Goal: Task Accomplishment & Management: Manage account settings

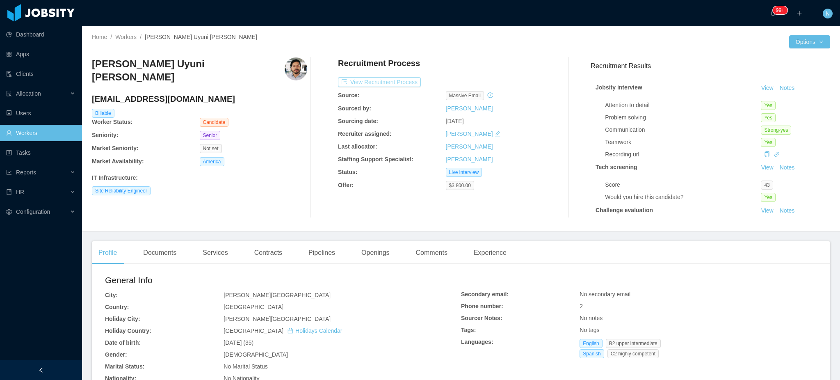
click at [362, 86] on button "View Recruitment Process" at bounding box center [379, 82] width 83 height 10
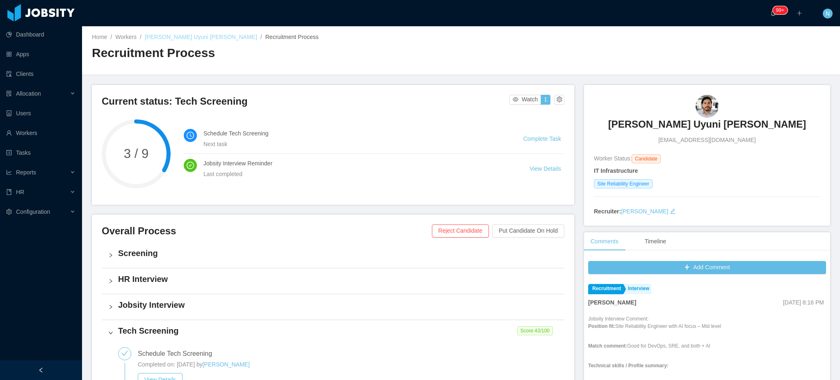
click at [178, 34] on link "[PERSON_NAME] Uyuni [PERSON_NAME]" at bounding box center [201, 37] width 112 height 7
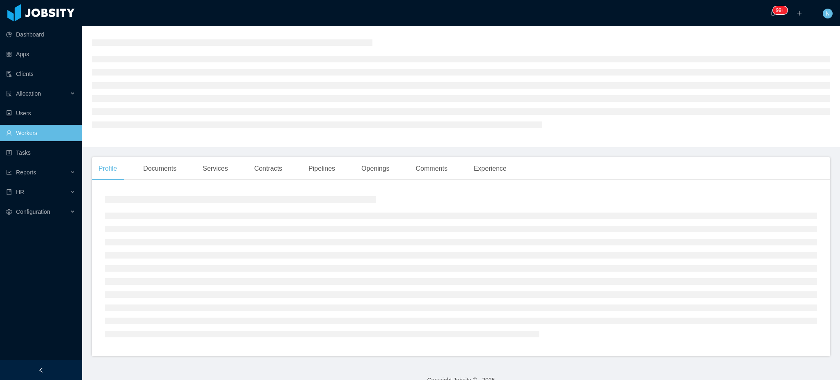
scroll to position [38, 0]
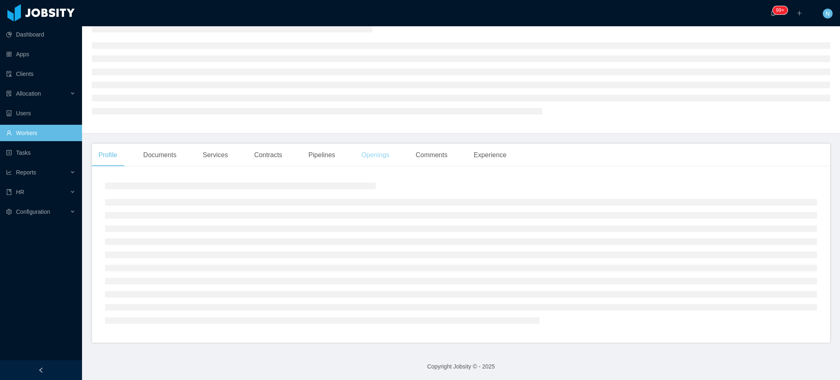
click at [364, 158] on div "Openings" at bounding box center [375, 155] width 41 height 23
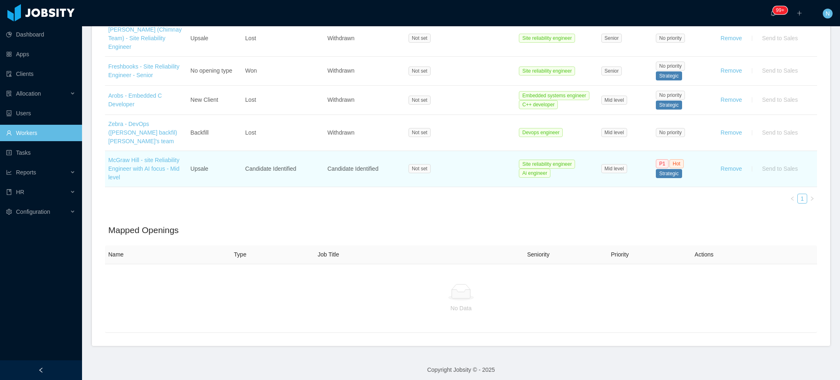
scroll to position [424, 0]
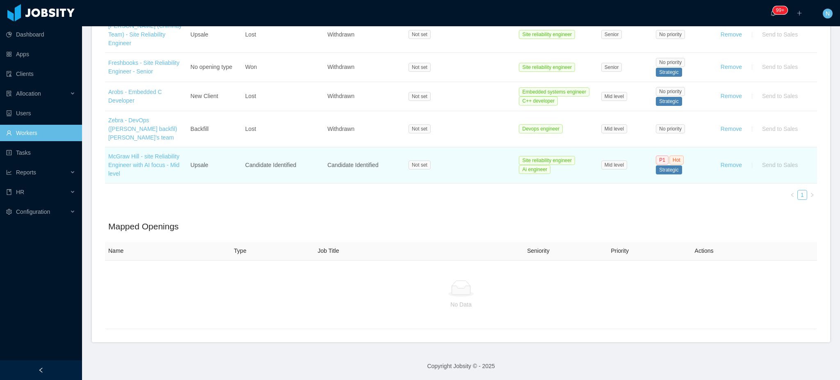
drag, startPoint x: 138, startPoint y: 167, endPoint x: 106, endPoint y: 148, distance: 37.6
click at [106, 148] on td "McGraw Hill - site Reliability Engineer with AI focus - Mid level" at bounding box center [146, 165] width 82 height 36
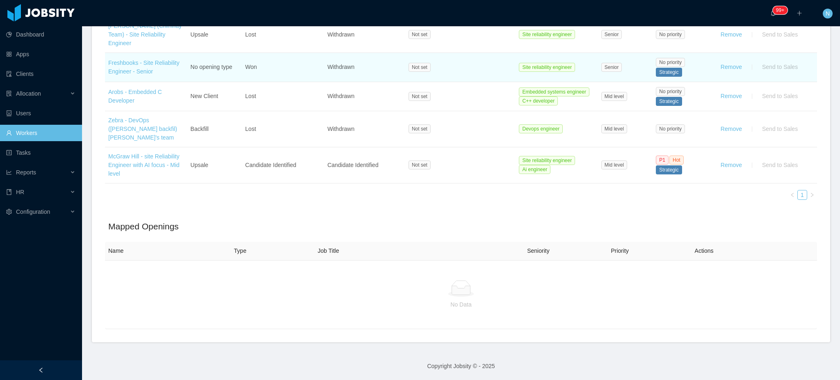
copy link "McGraw Hill - site Reliability Engineer with AI focus - Mid level"
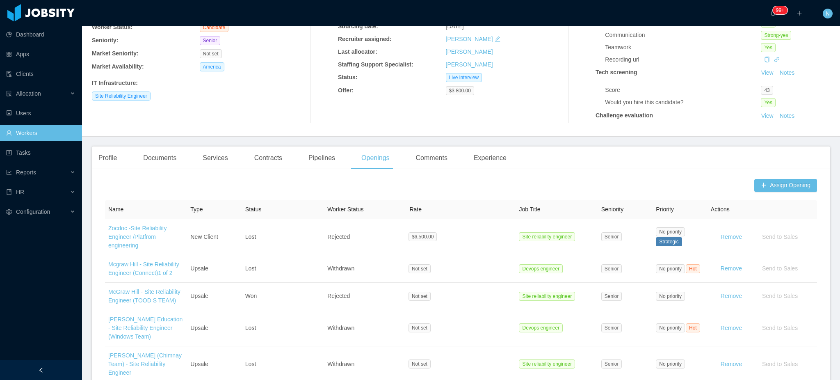
scroll to position [0, 0]
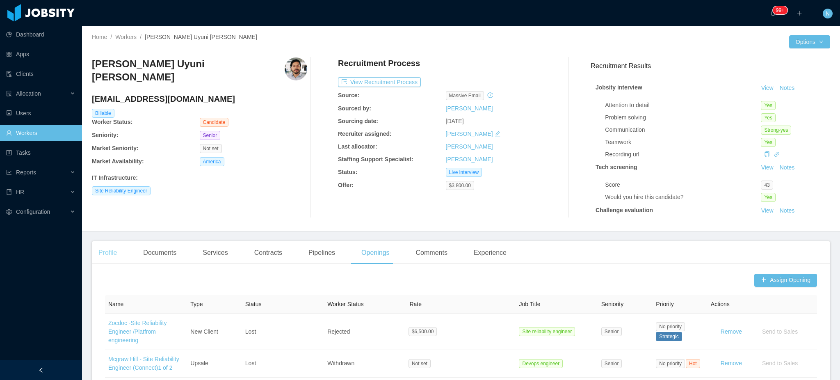
click at [107, 253] on div "Profile" at bounding box center [108, 252] width 32 height 23
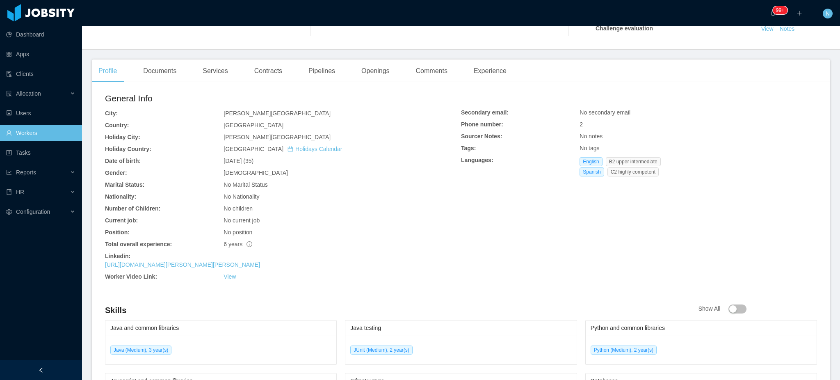
scroll to position [328, 0]
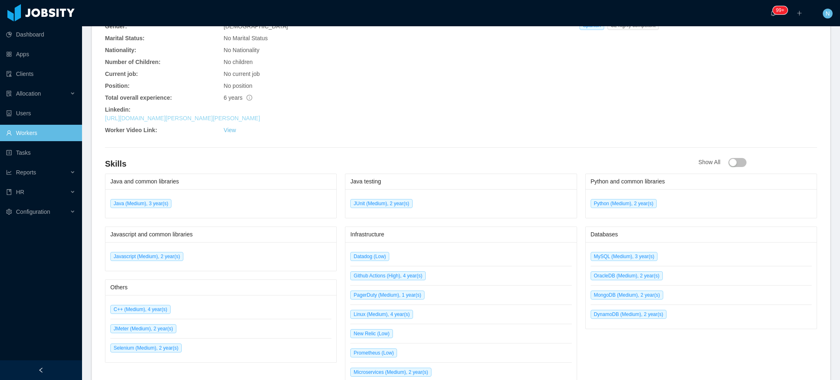
click at [225, 120] on link "[URL][DOMAIN_NAME][PERSON_NAME][PERSON_NAME]" at bounding box center [182, 118] width 155 height 7
click at [165, 119] on link "[URL][DOMAIN_NAME][PERSON_NAME][PERSON_NAME]" at bounding box center [182, 118] width 155 height 7
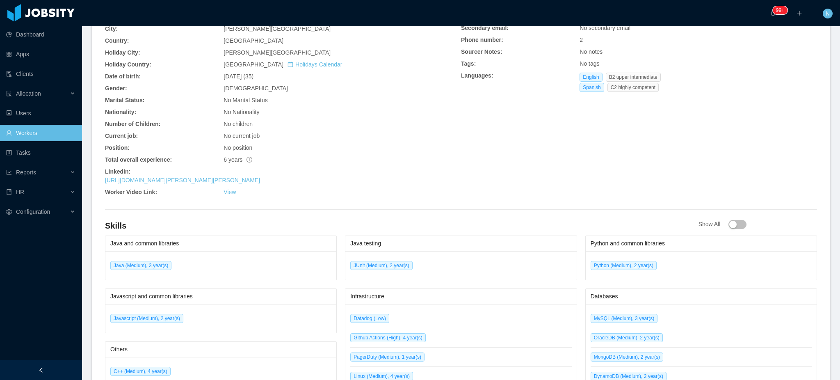
scroll to position [219, 0]
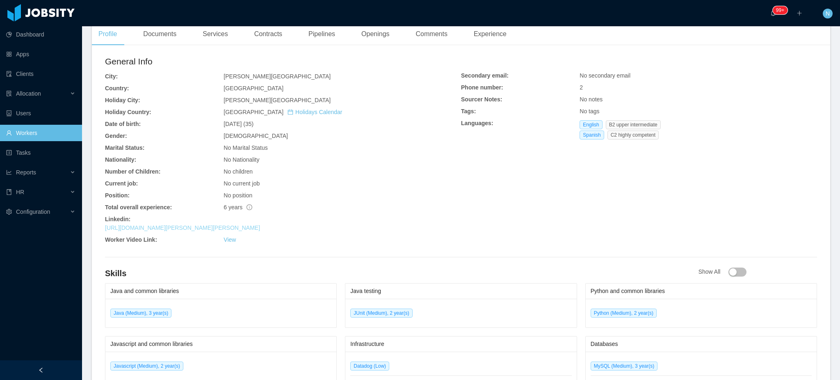
click at [197, 227] on link "[URL][DOMAIN_NAME][PERSON_NAME][PERSON_NAME]" at bounding box center [182, 227] width 155 height 7
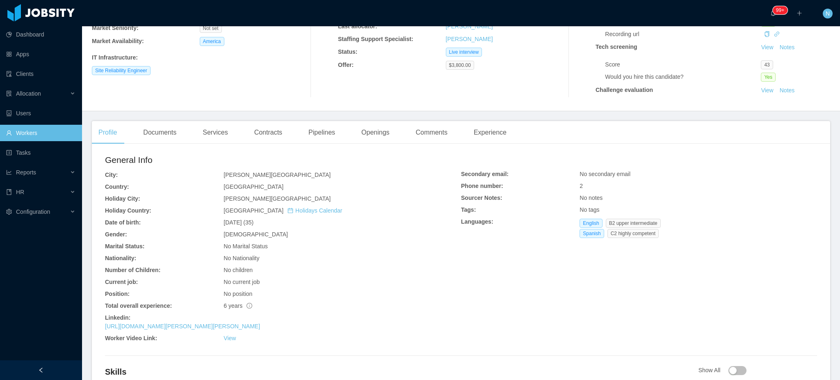
scroll to position [0, 0]
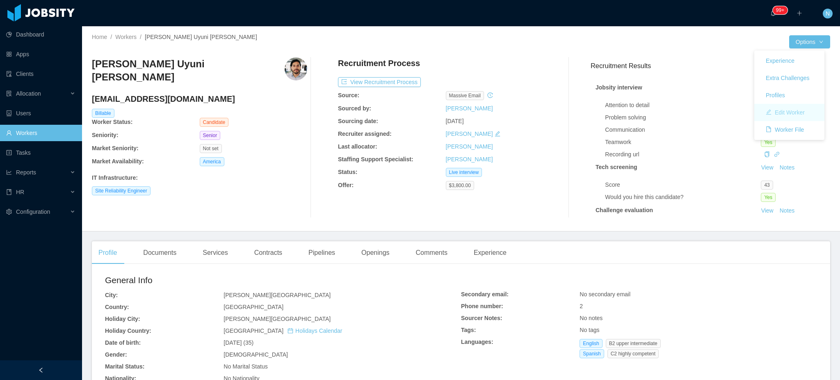
click at [789, 111] on button "Edit Worker" at bounding box center [785, 112] width 52 height 13
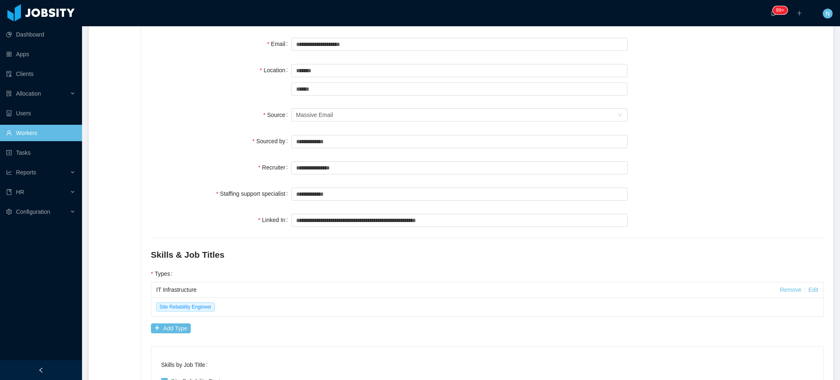
scroll to position [164, 0]
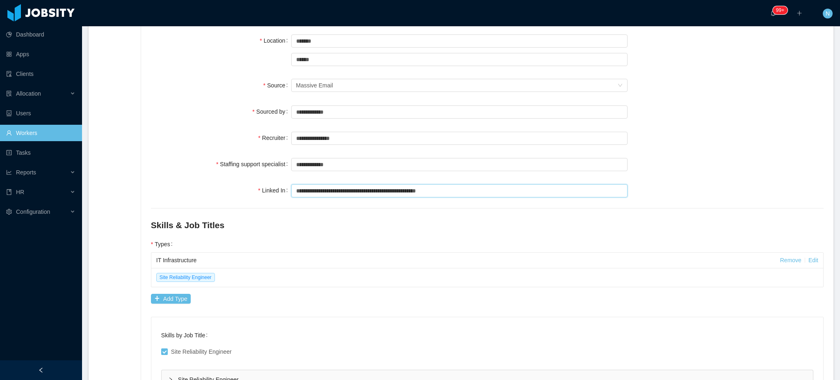
click at [378, 187] on input "**********" at bounding box center [459, 190] width 336 height 13
paste input "**"
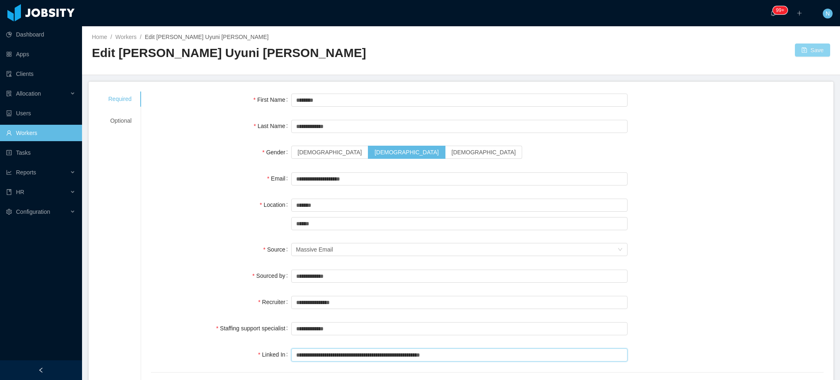
type input "**********"
click at [804, 49] on button "Save" at bounding box center [812, 49] width 35 height 13
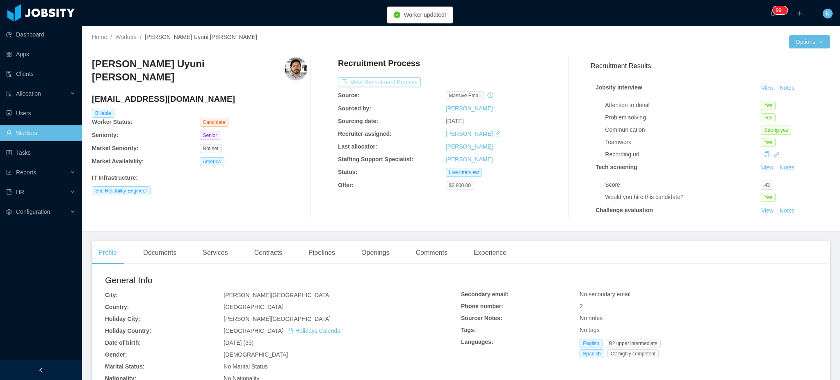
click at [384, 83] on button "View Recruitment Process" at bounding box center [379, 82] width 83 height 10
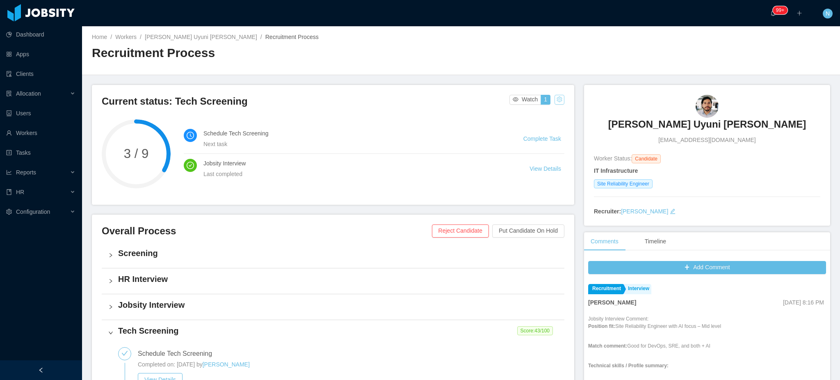
click at [557, 98] on button "button" at bounding box center [559, 100] width 10 height 10
click at [543, 126] on div "Change status" at bounding box center [536, 125] width 37 height 9
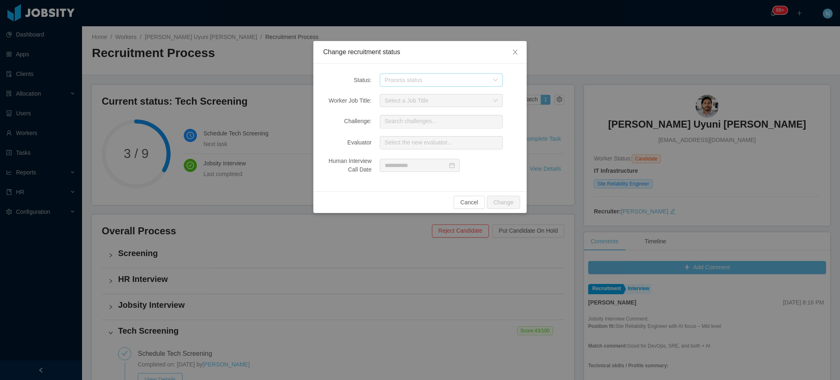
click at [456, 83] on div "Process status" at bounding box center [437, 80] width 104 height 8
click at [447, 102] on li "Challenge" at bounding box center [441, 102] width 123 height 13
click at [503, 197] on button "Change" at bounding box center [503, 202] width 33 height 13
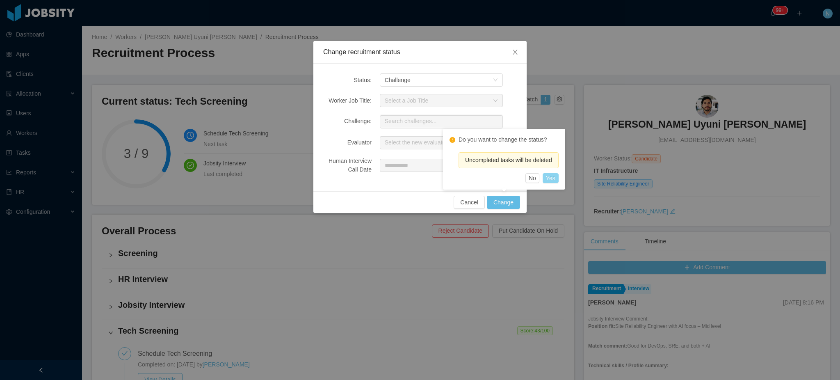
click at [554, 177] on button "Yes" at bounding box center [551, 178] width 16 height 10
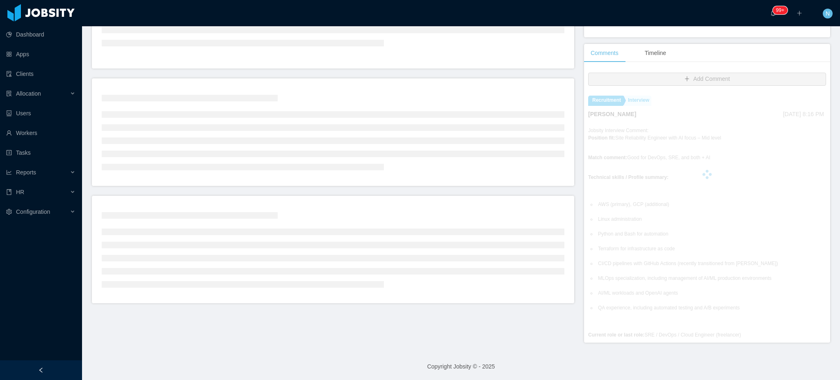
scroll to position [328, 0]
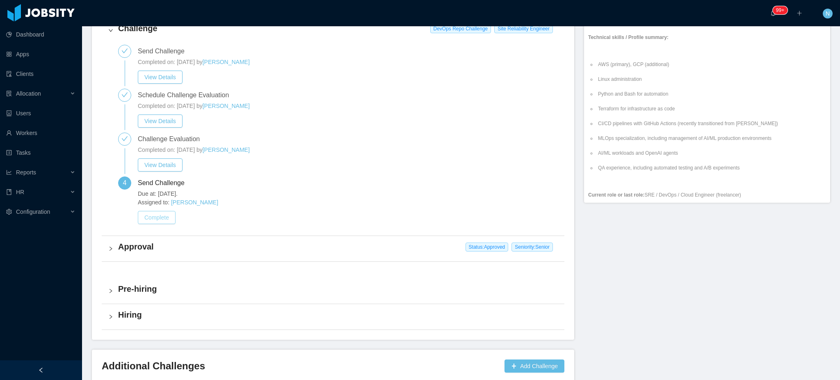
click at [169, 216] on button "Complete" at bounding box center [157, 217] width 38 height 13
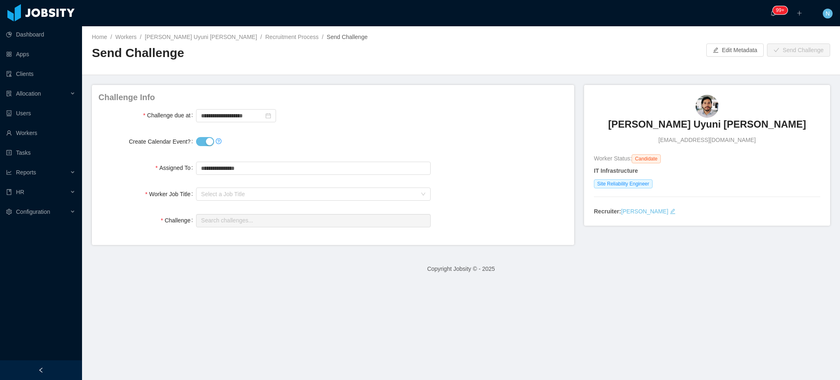
click at [207, 138] on button "Create Calendar Event?" at bounding box center [205, 141] width 18 height 9
click at [213, 190] on div "Select a Job Title" at bounding box center [309, 194] width 216 height 8
click at [219, 223] on li "Site Reliability Engineer" at bounding box center [311, 223] width 232 height 13
click at [219, 223] on input "text" at bounding box center [313, 220] width 235 height 13
drag, startPoint x: 224, startPoint y: 220, endPoint x: 139, endPoint y: 222, distance: 84.5
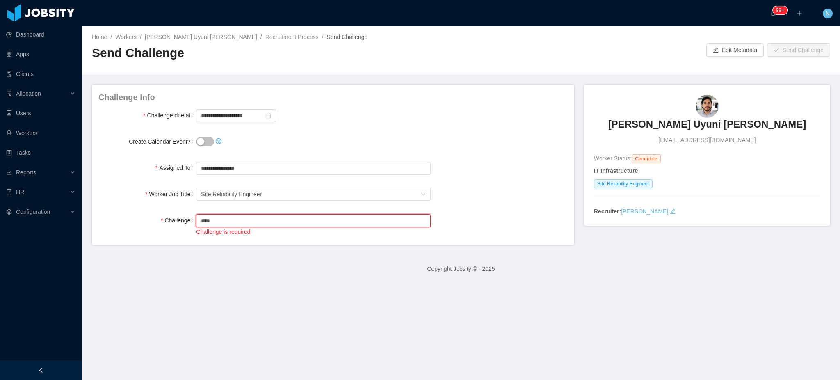
click at [139, 222] on div "Challenge Search challenges... **** [PERSON_NAME] Challenge is required" at bounding box center [332, 224] width 469 height 24
click at [225, 242] on li "SRE Interview" at bounding box center [311, 238] width 232 height 16
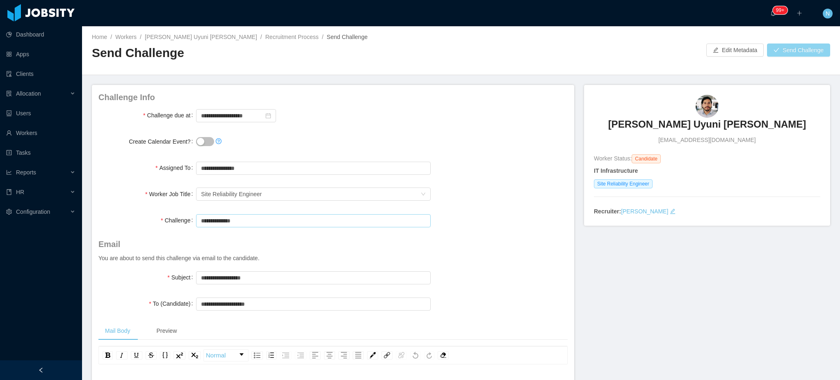
type input "**********"
click at [786, 50] on button "Send Challenge" at bounding box center [798, 49] width 63 height 13
click at [787, 51] on button "Send Challenge" at bounding box center [798, 49] width 63 height 13
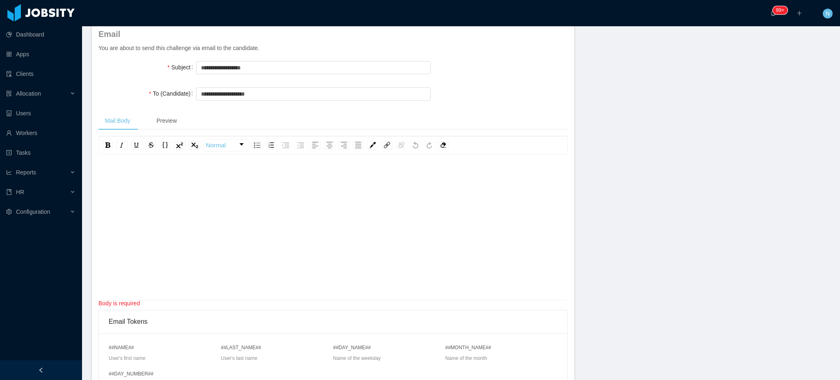
scroll to position [219, 0]
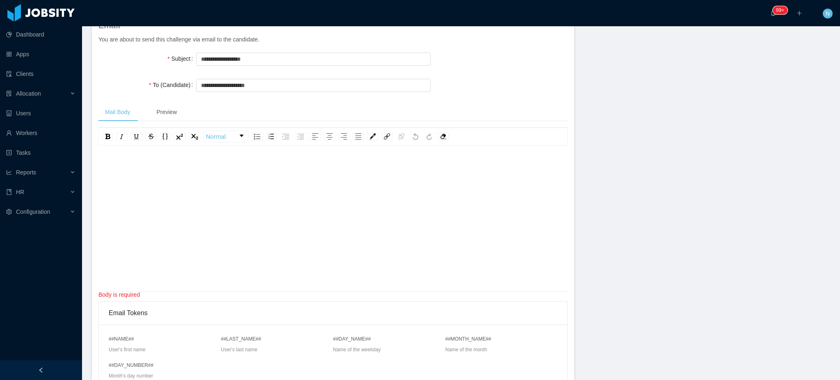
click at [373, 201] on div "rdw-editor" at bounding box center [333, 232] width 456 height 144
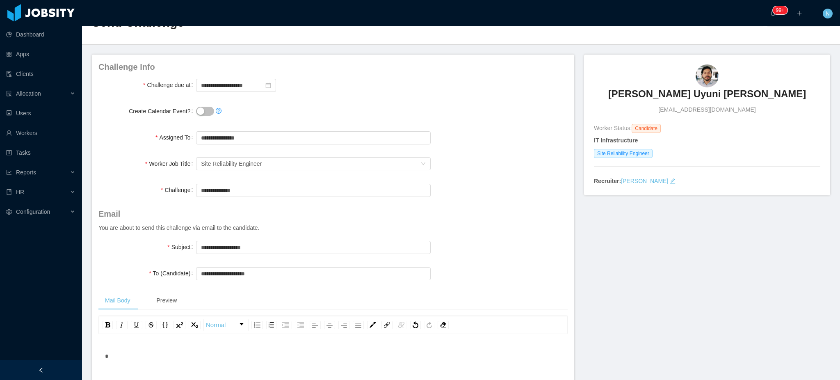
scroll to position [0, 0]
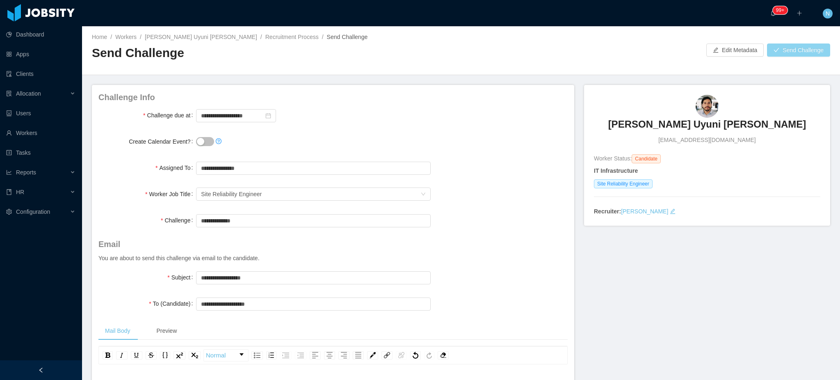
click at [778, 50] on button "Send Challenge" at bounding box center [798, 49] width 63 height 13
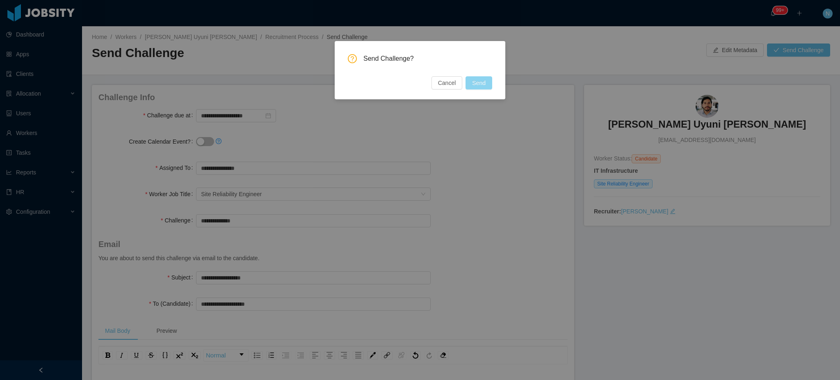
click at [474, 83] on button "Send" at bounding box center [478, 82] width 27 height 13
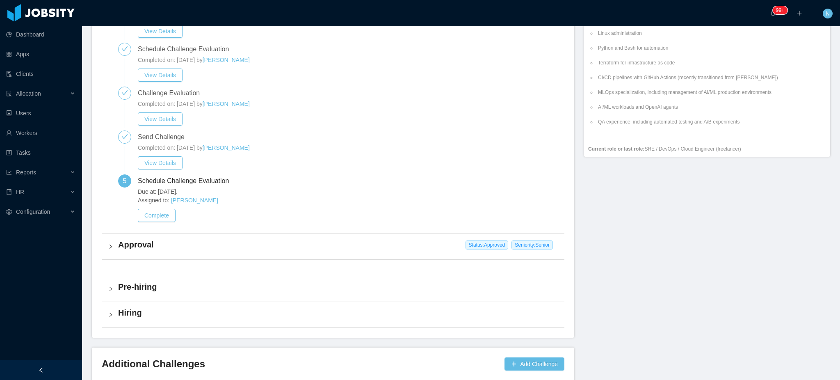
scroll to position [383, 0]
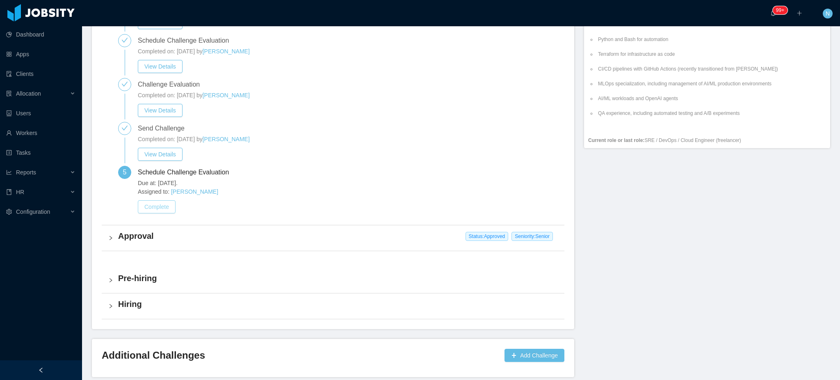
click at [166, 207] on button "Complete" at bounding box center [157, 206] width 38 height 13
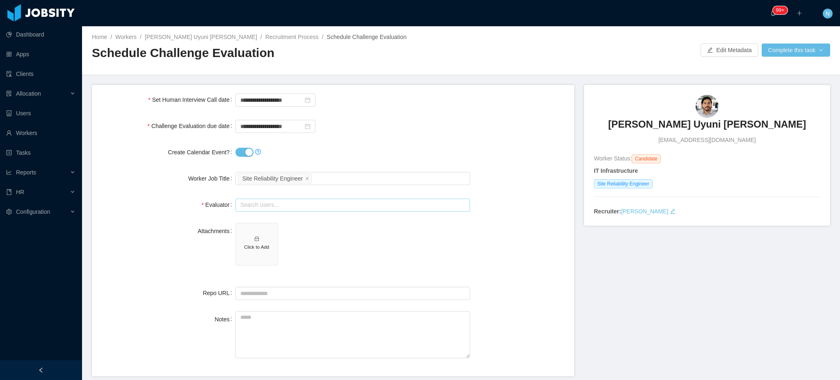
click at [270, 203] on input "text" at bounding box center [352, 204] width 235 height 13
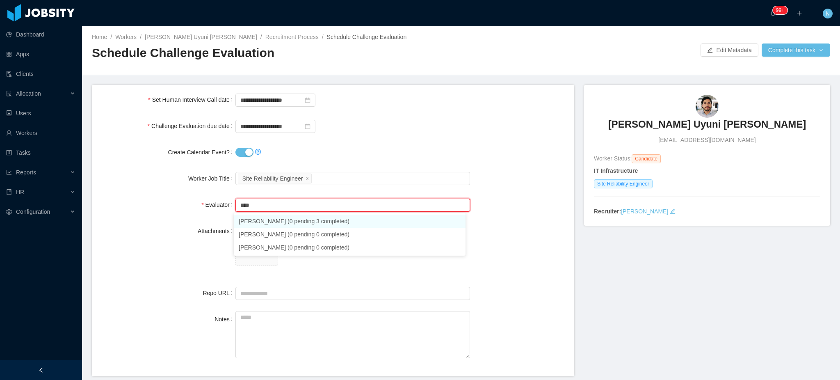
click at [263, 220] on li "[PERSON_NAME] (0 pending 3 completed)" at bounding box center [350, 220] width 232 height 13
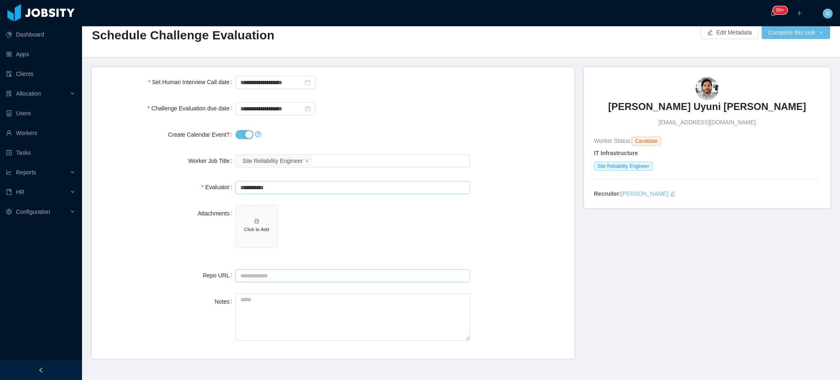
scroll to position [34, 0]
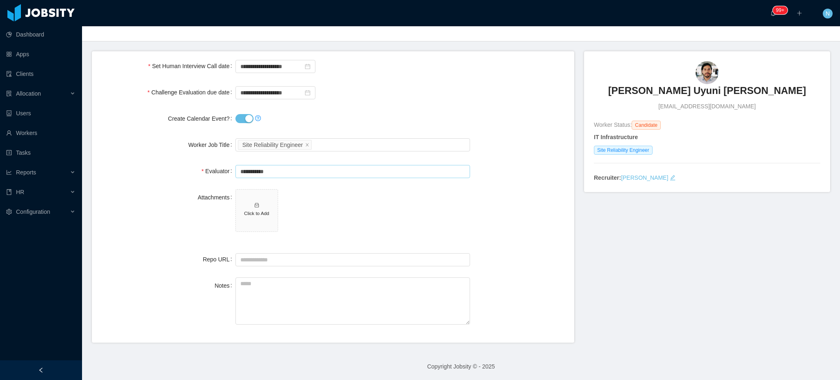
type input "**********"
click at [242, 115] on button "Create Calendar Event?" at bounding box center [244, 118] width 18 height 9
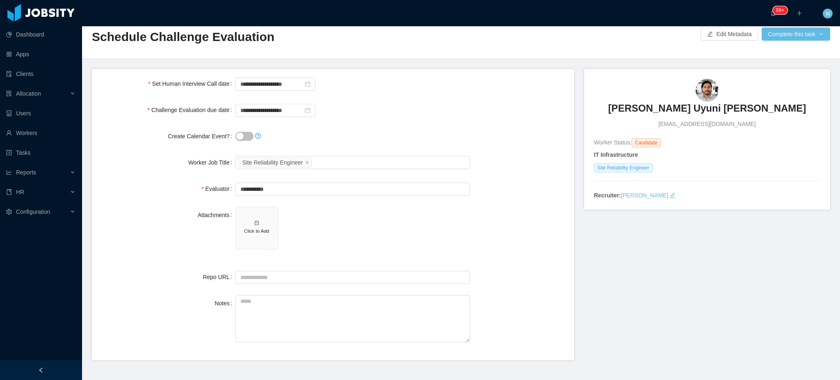
scroll to position [0, 0]
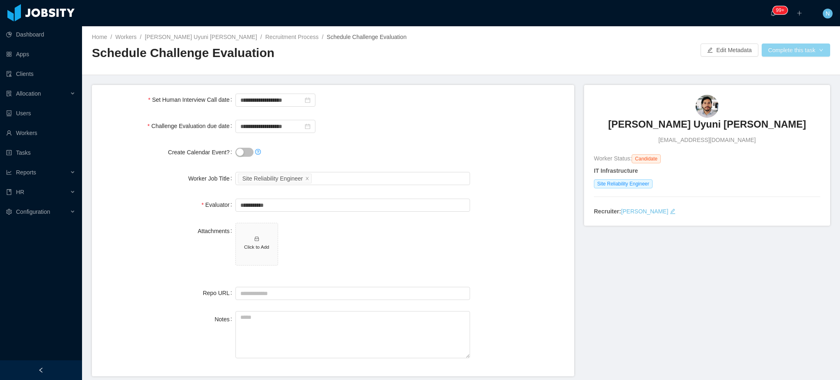
click at [771, 48] on button "Complete this task" at bounding box center [796, 49] width 68 height 13
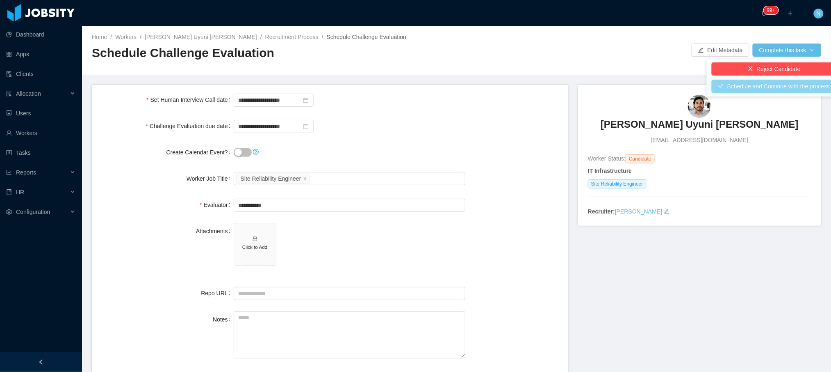
click at [775, 84] on button "Schedule and Continue with the process" at bounding box center [774, 86] width 125 height 13
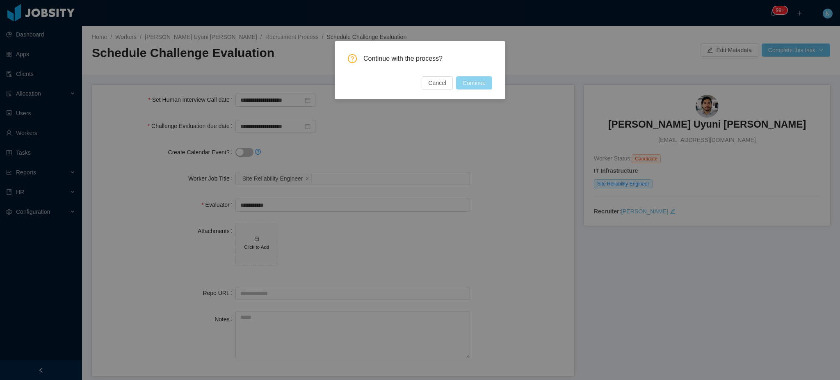
click at [474, 82] on button "Continue" at bounding box center [474, 82] width 36 height 13
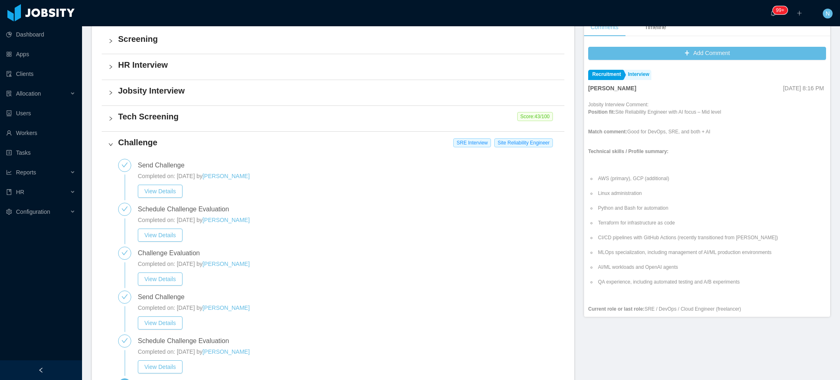
scroll to position [383, 0]
